Goal: Information Seeking & Learning: Check status

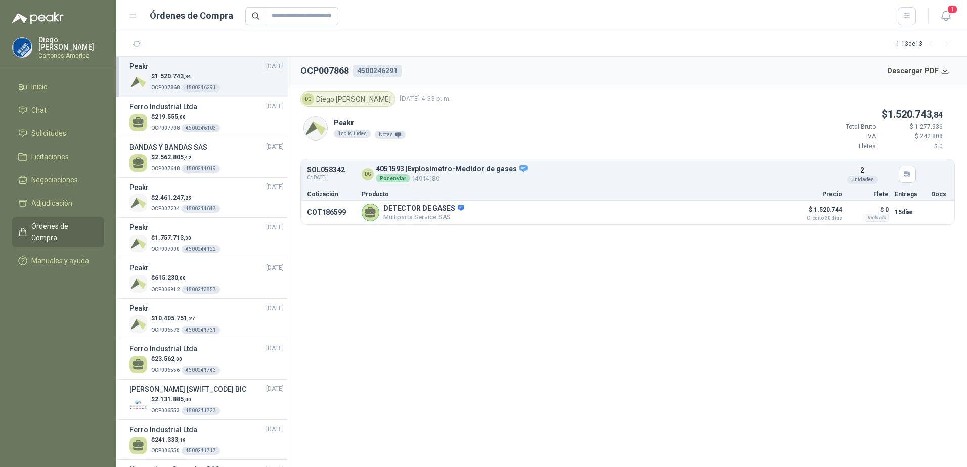
click at [406, 355] on section "OCP007868 4500246291 Descargar PDF DG [PERSON_NAME] [DATE] 4:33 p. m. Peakr 1 s…" at bounding box center [627, 262] width 679 height 411
click at [50, 132] on span "Solicitudes" at bounding box center [48, 133] width 35 height 11
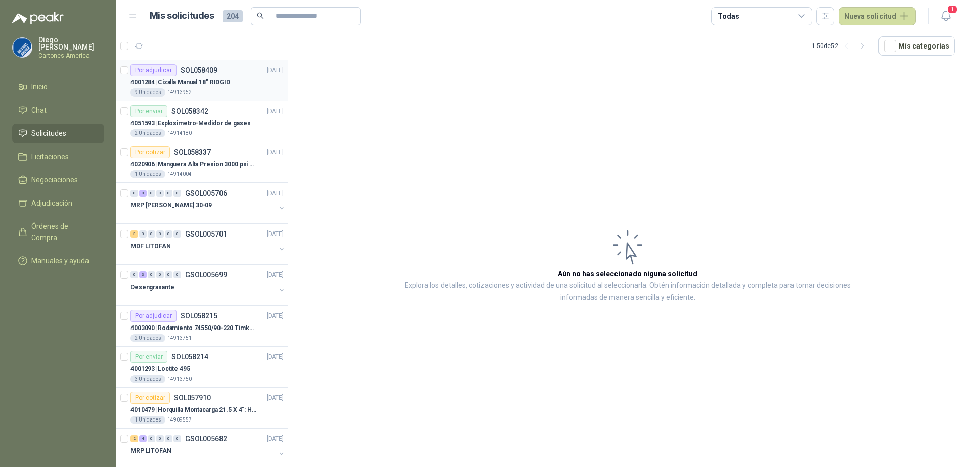
click at [241, 86] on div "4001284 | Cizalla Manual 18" RIDGID" at bounding box center [206, 82] width 153 height 12
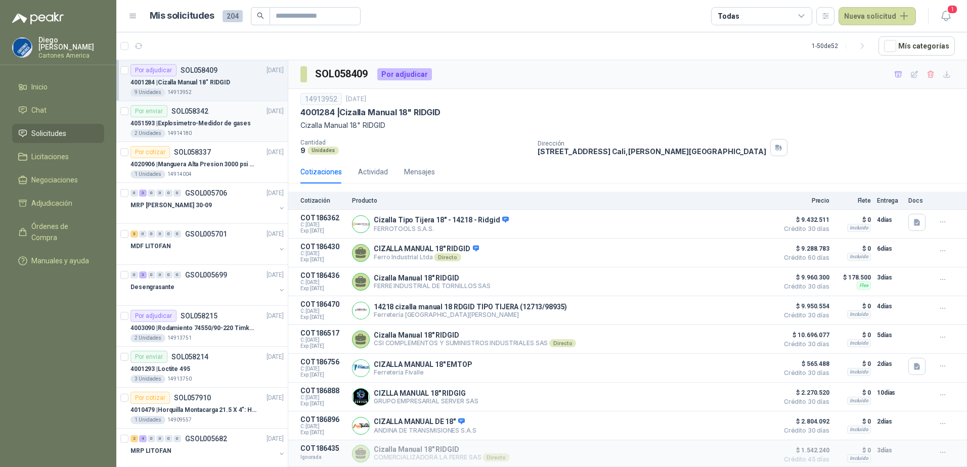
click at [217, 123] on p "4051593 | Explosimetro-Medidor de gases" at bounding box center [190, 124] width 120 height 10
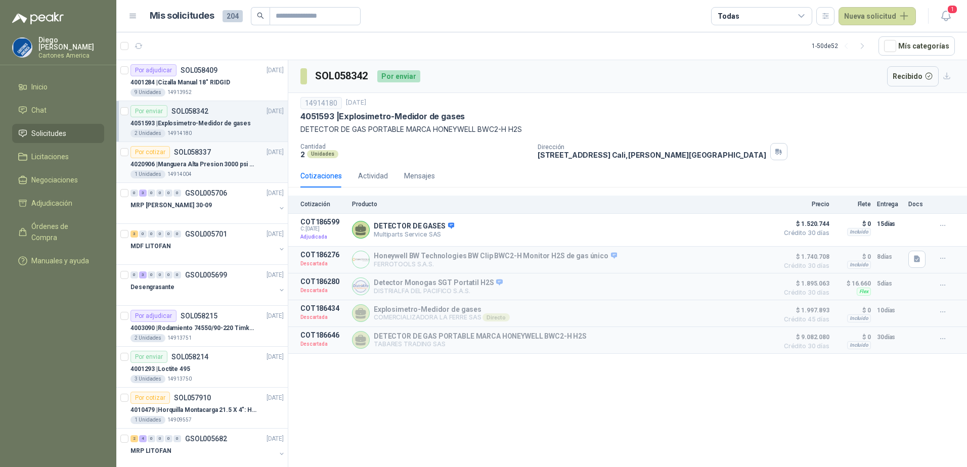
click at [242, 160] on p "4020906 | Manguera Alta Presion 3000 psi De 1-1/4"" at bounding box center [193, 165] width 126 height 10
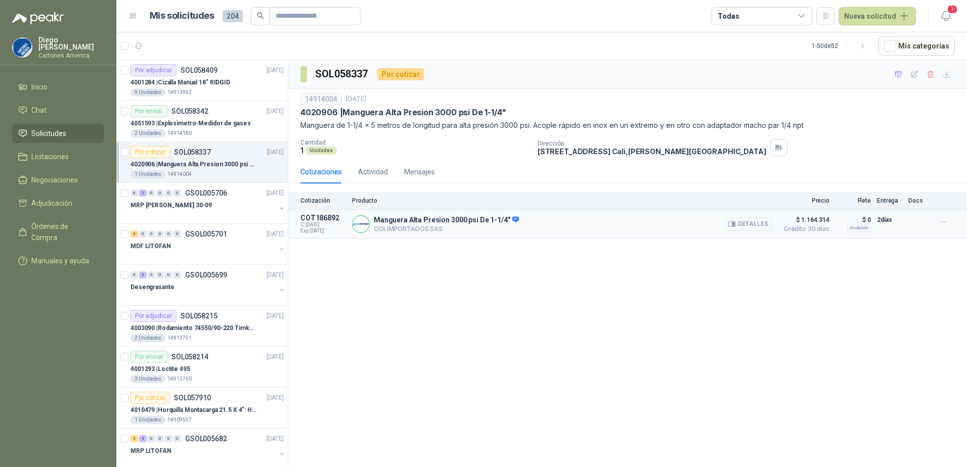
click at [421, 229] on p "COLIMPORTADOS SAS" at bounding box center [446, 229] width 145 height 8
click at [745, 224] on button "Detalles" at bounding box center [749, 224] width 48 height 14
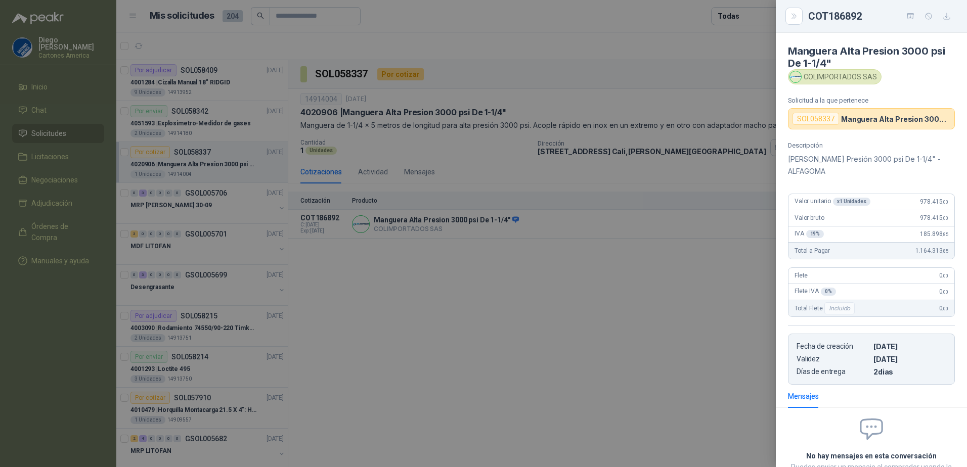
scroll to position [80, 0]
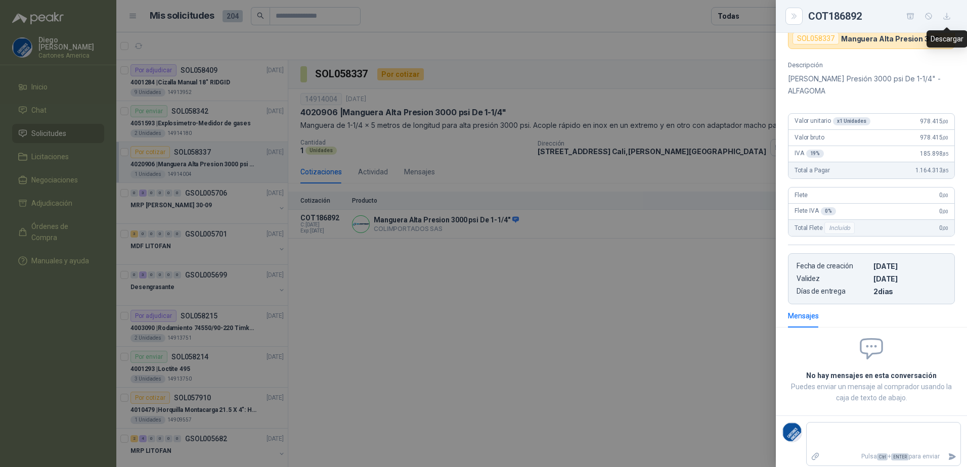
click at [947, 16] on icon "button" at bounding box center [947, 16] width 9 height 9
